Goal: Task Accomplishment & Management: Complete application form

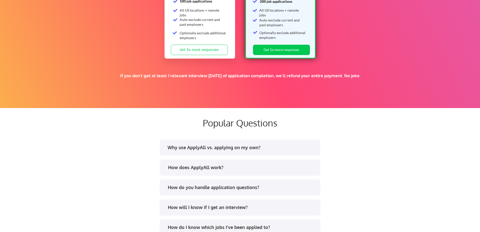
scroll to position [882, 0]
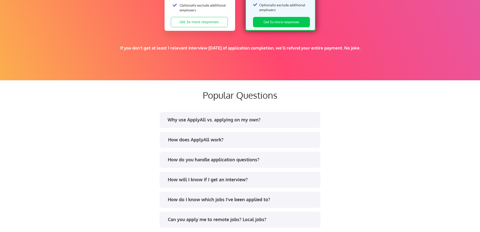
click at [178, 120] on div "Why use ApplyAll vs. applying on my own?" at bounding box center [242, 119] width 148 height 6
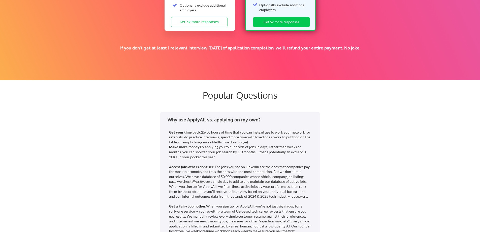
click at [178, 120] on div "Why use ApplyAll vs. applying on my own?" at bounding box center [242, 119] width 148 height 6
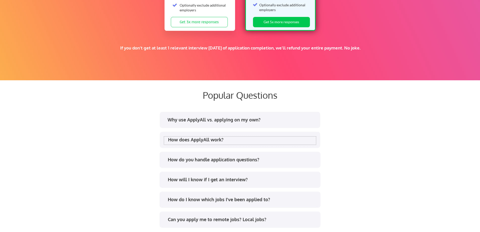
click at [179, 143] on div "How does ApplyAll work?" at bounding box center [240, 140] width 152 height 8
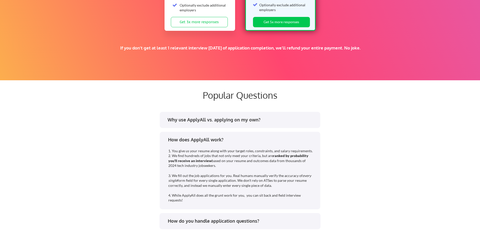
click at [179, 143] on div "How does ApplyAll work?" at bounding box center [240, 140] width 152 height 8
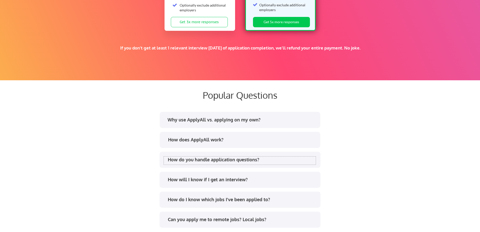
click at [175, 158] on div "How do you handle application questions?" at bounding box center [242, 159] width 148 height 6
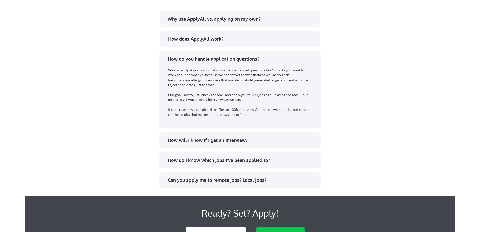
scroll to position [983, 0]
click at [168, 138] on div "How will I know if I get an interview?" at bounding box center [242, 140] width 148 height 6
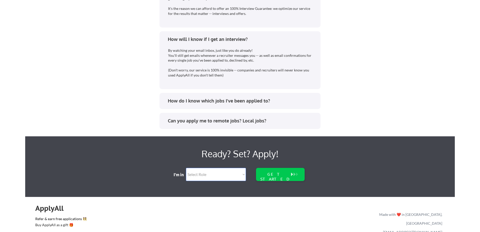
scroll to position [1084, 0]
click at [167, 102] on div "How do I know which jobs I've been applied to?" at bounding box center [240, 101] width 152 height 8
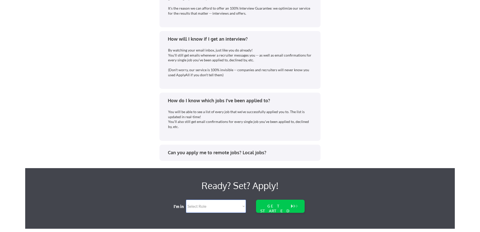
click at [166, 150] on div "Can you apply me to remote jobs? Local jobs?" at bounding box center [240, 153] width 152 height 8
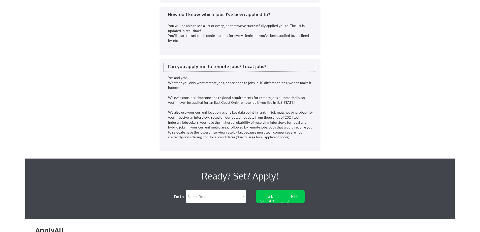
scroll to position [1240, 0]
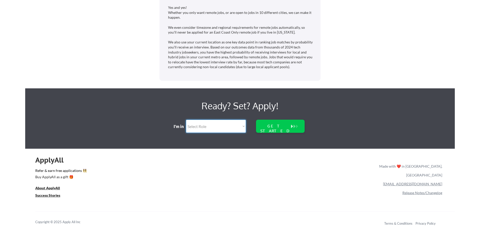
click at [214, 129] on select "Select Role Software Engineering Product Management Customer Success Sales UI/U…" at bounding box center [216, 125] width 60 height 13
click at [158, 167] on div "ApplyAll Refer & earn free applications 👯‍♀️ Buy ApplyAll as a gift 🎁 About App…" at bounding box center [240, 192] width 430 height 80
click at [212, 129] on select "Select Role Software Engineering Product Management Customer Success Sales UI/U…" at bounding box center [216, 125] width 60 height 13
select select ""it_security""
click at [186, 119] on select "Select Role Software Engineering Product Management Customer Success Sales UI/U…" at bounding box center [216, 125] width 60 height 13
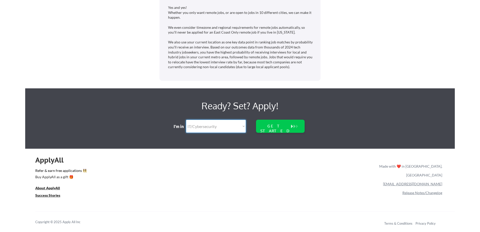
select select ""it_security""
click at [269, 127] on div "GET STARTED" at bounding box center [275, 128] width 32 height 10
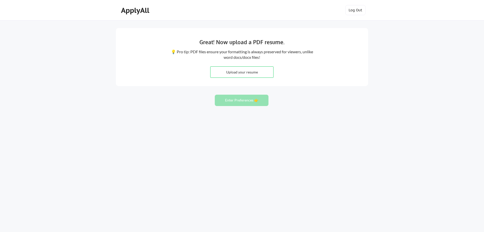
click at [254, 73] on input "file" at bounding box center [241, 72] width 63 height 11
type input "C:\fakepath\Brannon J Fay - Resume.pdf"
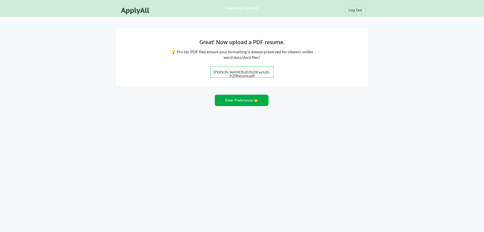
click at [242, 102] on button "Enter Preferences 👉" at bounding box center [242, 100] width 54 height 11
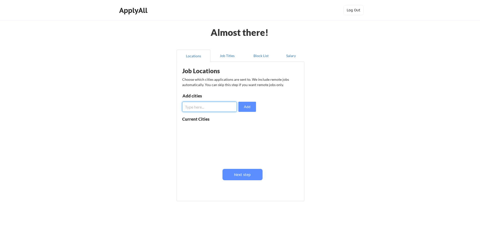
click at [220, 110] on input "input" at bounding box center [209, 107] width 55 height 10
type input "[GEOGRAPHIC_DATA], [GEOGRAPHIC_DATA]"
click at [245, 106] on button "Add" at bounding box center [247, 107] width 18 height 10
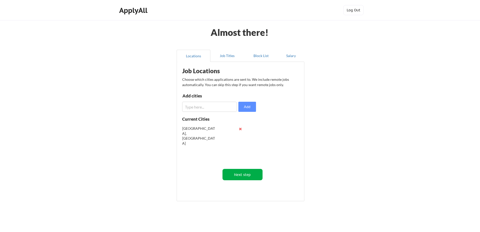
click at [242, 178] on button "Next step" at bounding box center [243, 174] width 40 height 11
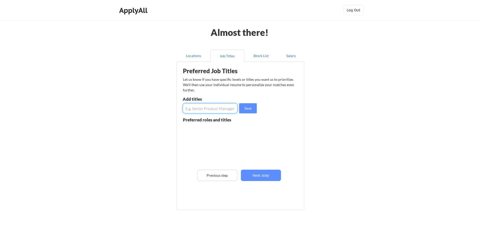
click at [209, 106] on input "input" at bounding box center [210, 108] width 55 height 10
type input "Director, IT"
click at [245, 104] on button "Save" at bounding box center [248, 108] width 18 height 10
click at [220, 109] on input "input" at bounding box center [210, 108] width 55 height 10
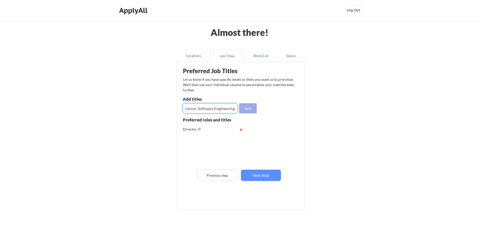
type input "Director, Software Engineering"
click at [249, 111] on button "Save" at bounding box center [248, 108] width 18 height 10
click at [210, 107] on input "input" at bounding box center [210, 108] width 55 height 10
type input "Director, Infrastructure"
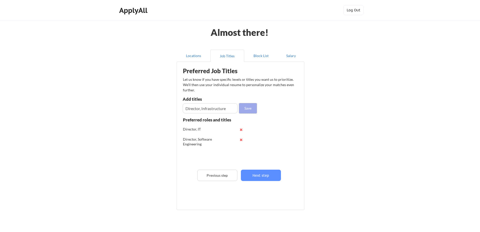
click at [250, 103] on button "Save" at bounding box center [248, 108] width 18 height 10
click at [217, 108] on input "input" at bounding box center [210, 108] width 55 height 10
type input "Senior Manager, IT"
click at [248, 111] on button "Save" at bounding box center [248, 108] width 18 height 10
click at [218, 106] on input "input" at bounding box center [210, 108] width 55 height 10
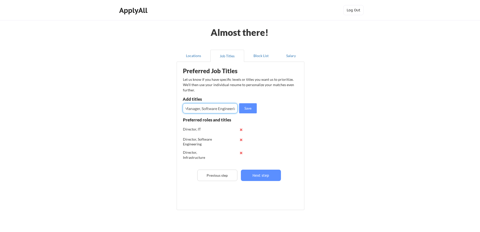
scroll to position [0, 18]
type input "Senior Manager, Software Engineering"
click at [246, 107] on button "Save" at bounding box center [248, 108] width 18 height 10
click at [221, 108] on input "input" at bounding box center [210, 108] width 55 height 10
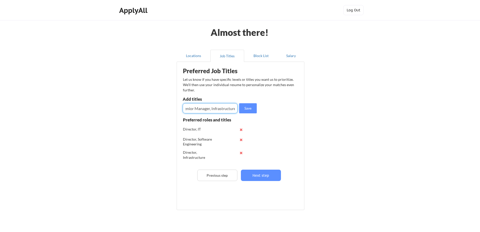
scroll to position [0, 5]
type input "Senior Manager, Infrastructure"
click at [250, 109] on button "Save" at bounding box center [248, 108] width 18 height 10
click at [228, 108] on input "input" at bounding box center [210, 108] width 55 height 10
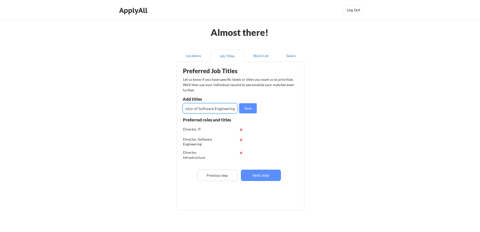
scroll to position [0, 9]
type input "Director of Software Engineering"
click at [246, 110] on button "Save" at bounding box center [248, 108] width 18 height 10
click at [212, 105] on input "input" at bounding box center [210, 108] width 55 height 10
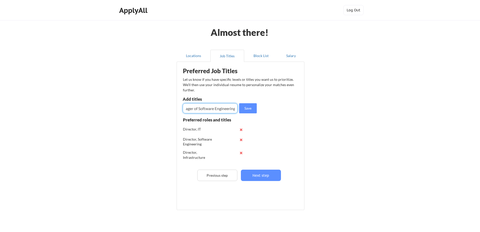
scroll to position [0, 22]
type input "Senior Manager of Software Engineering"
click at [246, 109] on button "Save" at bounding box center [248, 108] width 18 height 10
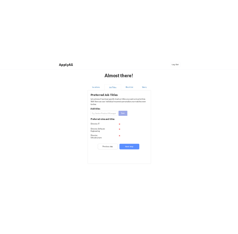
scroll to position [0, 0]
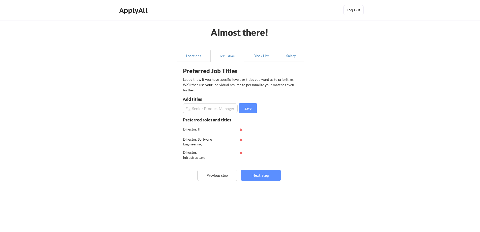
click at [216, 108] on input "input" at bounding box center [210, 108] width 55 height 10
type input "Director of Data"
click at [251, 110] on button "Save" at bounding box center [248, 108] width 18 height 10
click at [214, 110] on input "input" at bounding box center [210, 108] width 55 height 10
type input "D"
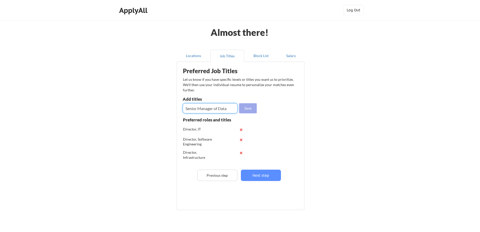
type input "Senior Manager of Data"
click at [247, 108] on button "Save" at bounding box center [248, 108] width 18 height 10
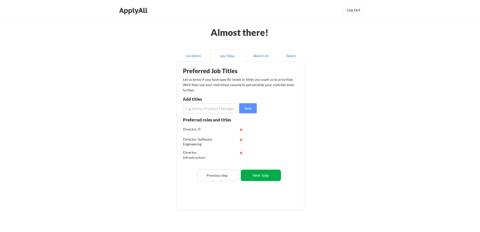
click at [258, 177] on button "Next step" at bounding box center [261, 174] width 40 height 11
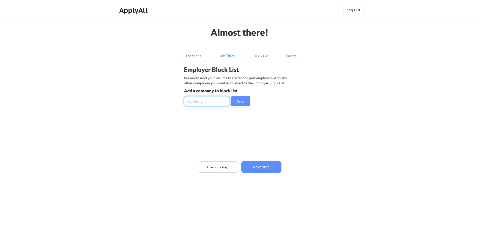
click at [207, 101] on input "input" at bounding box center [207, 101] width 46 height 10
type input "KORE Wireless"
click at [240, 102] on button "Save" at bounding box center [240, 101] width 19 height 10
click at [211, 102] on input "input" at bounding box center [207, 101] width 46 height 10
type input "Paychex"
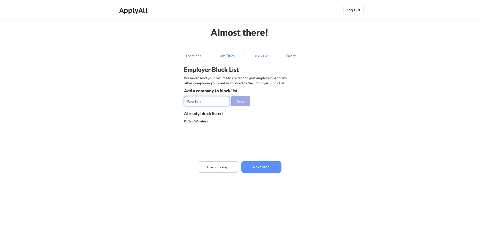
click at [241, 103] on button "Save" at bounding box center [240, 101] width 19 height 10
click at [206, 104] on input "input" at bounding box center [207, 101] width 46 height 10
type input "Sinch"
click at [241, 102] on button "Save" at bounding box center [240, 101] width 19 height 10
click at [212, 102] on input "input" at bounding box center [207, 101] width 46 height 10
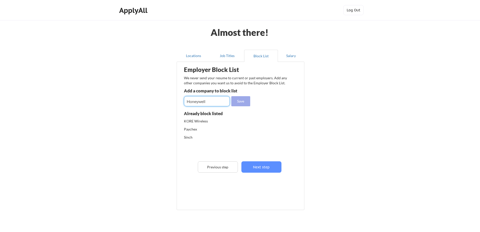
type input "Honeywell"
click at [242, 104] on button "Save" at bounding box center [240, 101] width 19 height 10
click at [216, 100] on input "input" at bounding box center [207, 101] width 46 height 10
type input "Marriot"
click at [243, 101] on button "Save" at bounding box center [240, 101] width 19 height 10
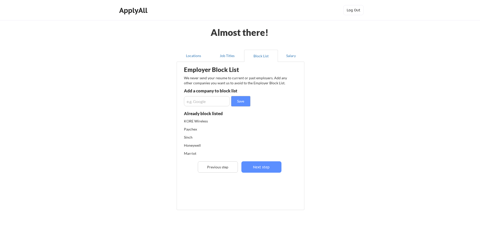
click at [210, 105] on input "input" at bounding box center [207, 101] width 46 height 10
type input "[PERSON_NAME]"
click at [241, 100] on button "Save" at bounding box center [240, 101] width 19 height 10
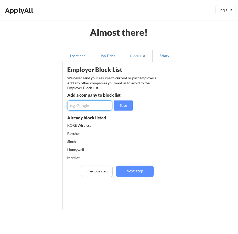
click at [84, 100] on input "input" at bounding box center [89, 105] width 45 height 10
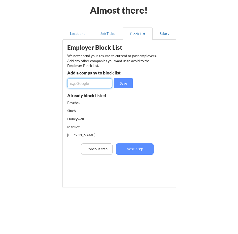
scroll to position [10, 0]
click at [89, 85] on input "input" at bounding box center [89, 83] width 45 height 10
type input "Splice"
click at [122, 80] on button "Save" at bounding box center [123, 83] width 19 height 10
click at [88, 84] on input "input" at bounding box center [89, 83] width 45 height 10
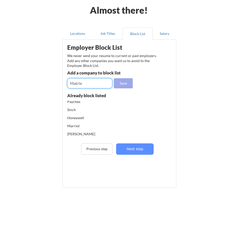
type input "Matrix"
click at [124, 83] on button "Save" at bounding box center [123, 83] width 19 height 10
click at [88, 84] on input "input" at bounding box center [89, 83] width 45 height 10
type input "[PERSON_NAME]"
click at [124, 81] on button "Save" at bounding box center [123, 83] width 19 height 10
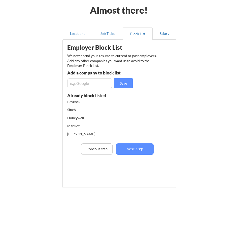
click at [83, 85] on input "input" at bounding box center [89, 83] width 45 height 10
type input "Intact"
click at [127, 85] on button "Save" at bounding box center [123, 83] width 19 height 10
click at [86, 85] on input "input" at bounding box center [89, 83] width 45 height 10
type input "Xformative"
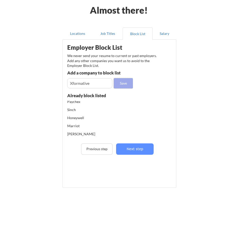
click at [126, 84] on button "Save" at bounding box center [123, 83] width 19 height 10
click at [90, 81] on input "input" at bounding box center [89, 83] width 45 height 10
type input "Wpromote"
click at [127, 84] on button "Save" at bounding box center [123, 83] width 19 height 10
click at [92, 84] on input "input" at bounding box center [89, 83] width 45 height 10
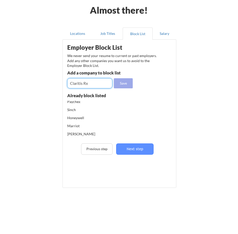
type input "Claritis Rx"
click at [121, 85] on button "Save" at bounding box center [123, 83] width 19 height 10
click at [94, 85] on input "input" at bounding box center [89, 83] width 45 height 10
type input "T"
click at [101, 83] on input "input" at bounding box center [89, 83] width 45 height 10
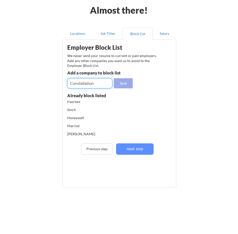
type input "Constellation"
click at [123, 82] on button "Save" at bounding box center [123, 83] width 19 height 10
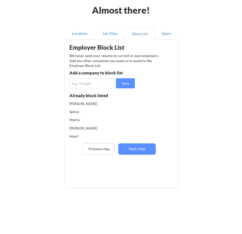
scroll to position [40, 0]
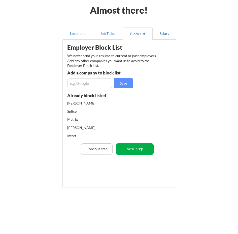
click at [137, 145] on button "Next step" at bounding box center [135, 148] width 38 height 11
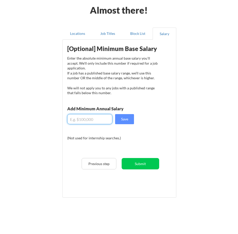
click at [94, 120] on input "input" at bounding box center [89, 119] width 45 height 10
type input "$150,000"
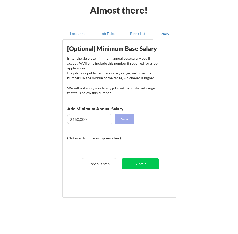
click at [128, 118] on button "Save" at bounding box center [124, 119] width 19 height 10
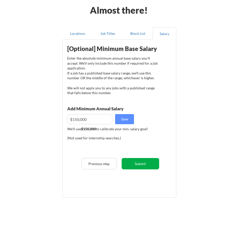
click at [133, 165] on button "Submit" at bounding box center [141, 163] width 38 height 11
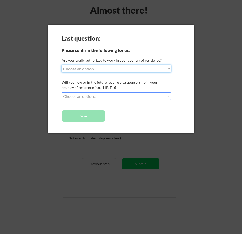
click at [110, 71] on select "Choose an option... Yes, I am a US Citizen Yes, I am a Canadian Citizen Yes, I …" at bounding box center [116, 69] width 110 height 8
select select ""yes__i_am_a_us_citizen""
click at [61, 65] on select "Choose an option... Yes, I am a US Citizen Yes, I am a Canadian Citizen Yes, I …" at bounding box center [116, 69] width 110 height 8
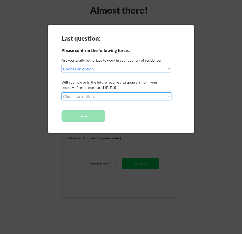
click at [108, 98] on select "Choose an option... No, I will not need sponsorship Yes, I will need sponsorship" at bounding box center [116, 96] width 110 height 8
select select ""no__i_will_not_need_sponsorship""
click at [61, 92] on select "Choose an option... No, I will not need sponsorship Yes, I will need sponsorship" at bounding box center [116, 96] width 110 height 8
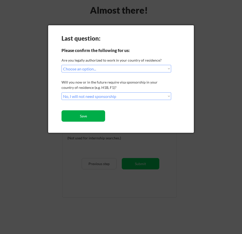
click at [88, 113] on button "Save" at bounding box center [83, 115] width 44 height 11
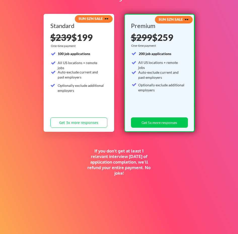
scroll to position [85, 0]
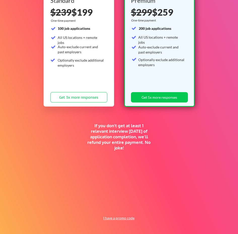
click at [112, 219] on button "I have a promo code" at bounding box center [119, 218] width 37 height 6
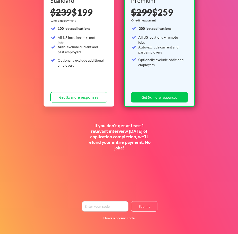
click at [98, 205] on input "input" at bounding box center [105, 206] width 47 height 10
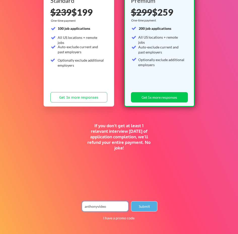
type input "anthonyvideo"
click at [146, 205] on button "Submit" at bounding box center [144, 206] width 26 height 10
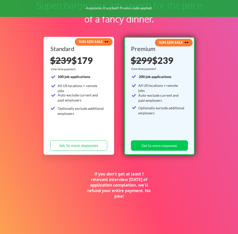
scroll to position [35, 0]
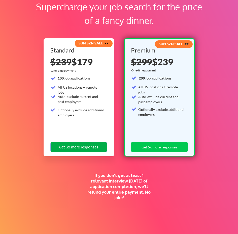
click at [73, 146] on button "Get 3x more responses" at bounding box center [78, 147] width 57 height 10
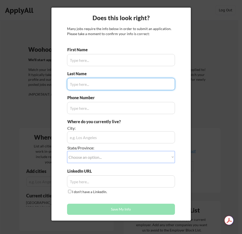
type input "[PERSON_NAME]"
type input "585.503.7582"
type input "[GEOGRAPHIC_DATA], [GEOGRAPHIC_DATA] (REMOTE)"
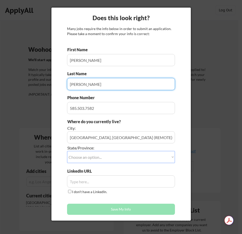
type input "[PERSON_NAME]"
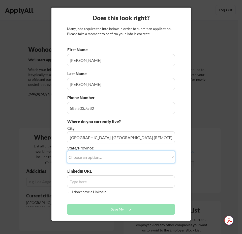
click at [104, 157] on select "Choose an option... Other/Not Applicable [US_STATE] [US_STATE] [GEOGRAPHIC_DATA…" at bounding box center [121, 157] width 108 height 12
select select ""[US_STATE]""
click at [67, 151] on select "Choose an option... Other/Not Applicable [US_STATE] [US_STATE] [GEOGRAPHIC_DATA…" at bounding box center [121, 157] width 108 height 12
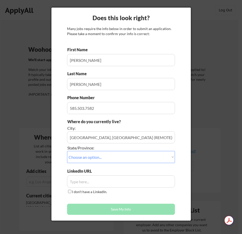
click at [102, 177] on input "input" at bounding box center [121, 181] width 108 height 12
paste input "[URL][DOMAIN_NAME]"
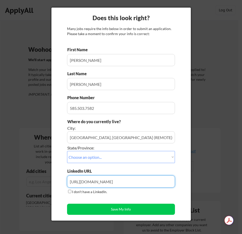
type input "[URL][DOMAIN_NAME]"
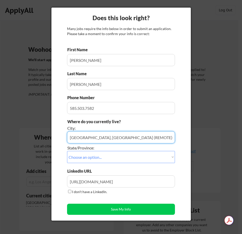
click at [131, 137] on input "input" at bounding box center [121, 137] width 108 height 12
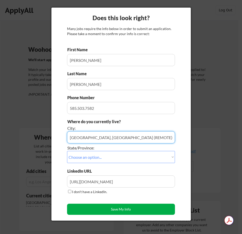
click at [115, 208] on button "Save My Info" at bounding box center [121, 208] width 108 height 11
type input "[GEOGRAPHIC_DATA], [GEOGRAPHIC_DATA] (REMOTE), [US_STATE]"
